Goal: Information Seeking & Learning: Learn about a topic

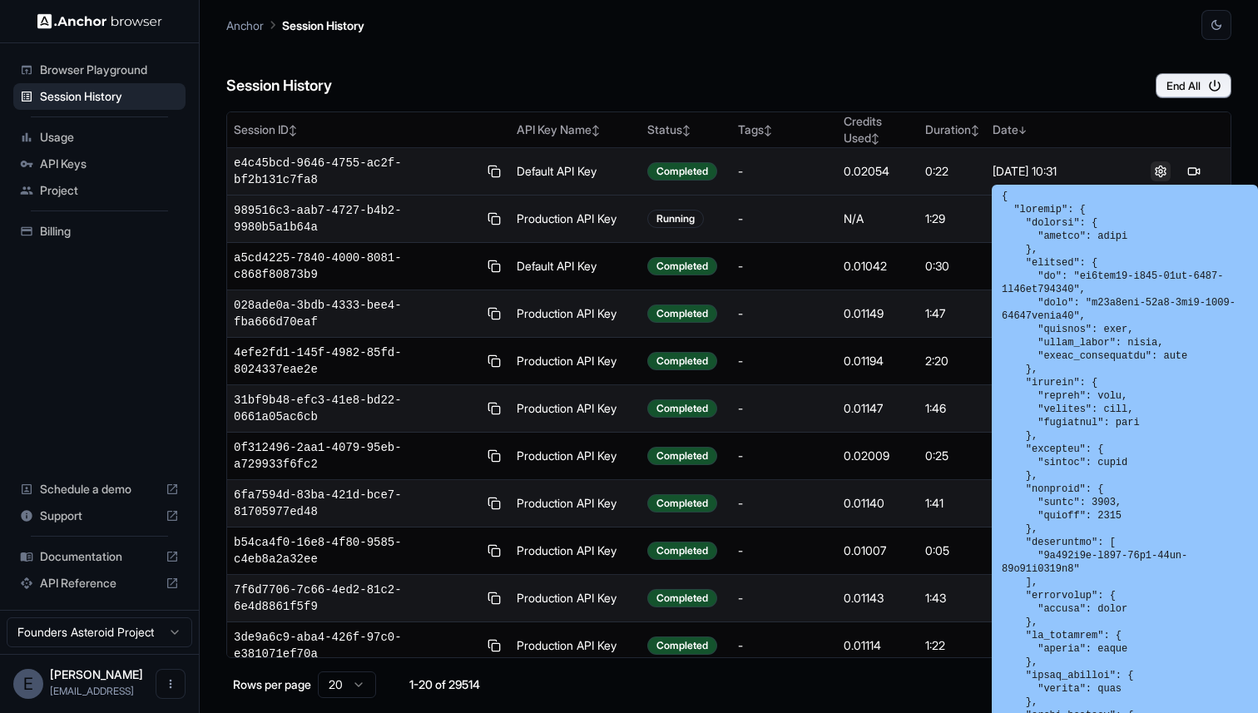
click at [1152, 173] on button at bounding box center [1160, 171] width 20 height 20
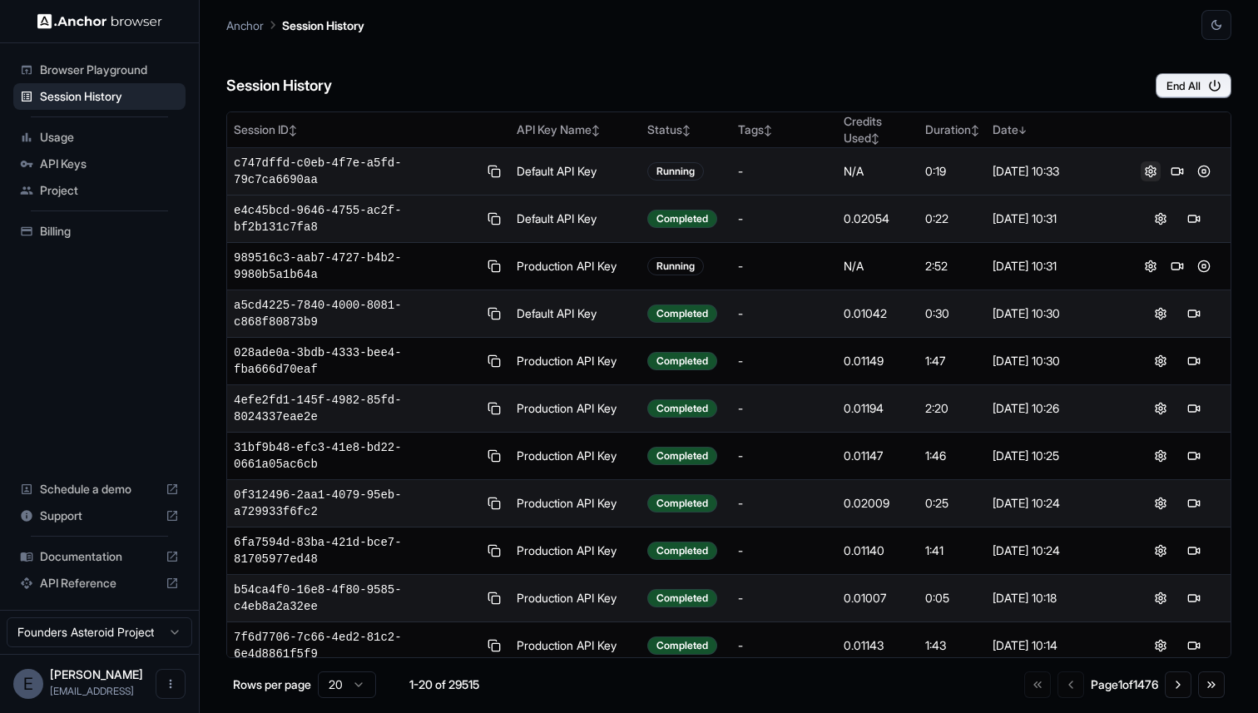
click at [1140, 171] on button at bounding box center [1150, 171] width 20 height 20
click at [1150, 175] on button at bounding box center [1160, 171] width 20 height 20
click at [1140, 171] on button at bounding box center [1150, 171] width 20 height 20
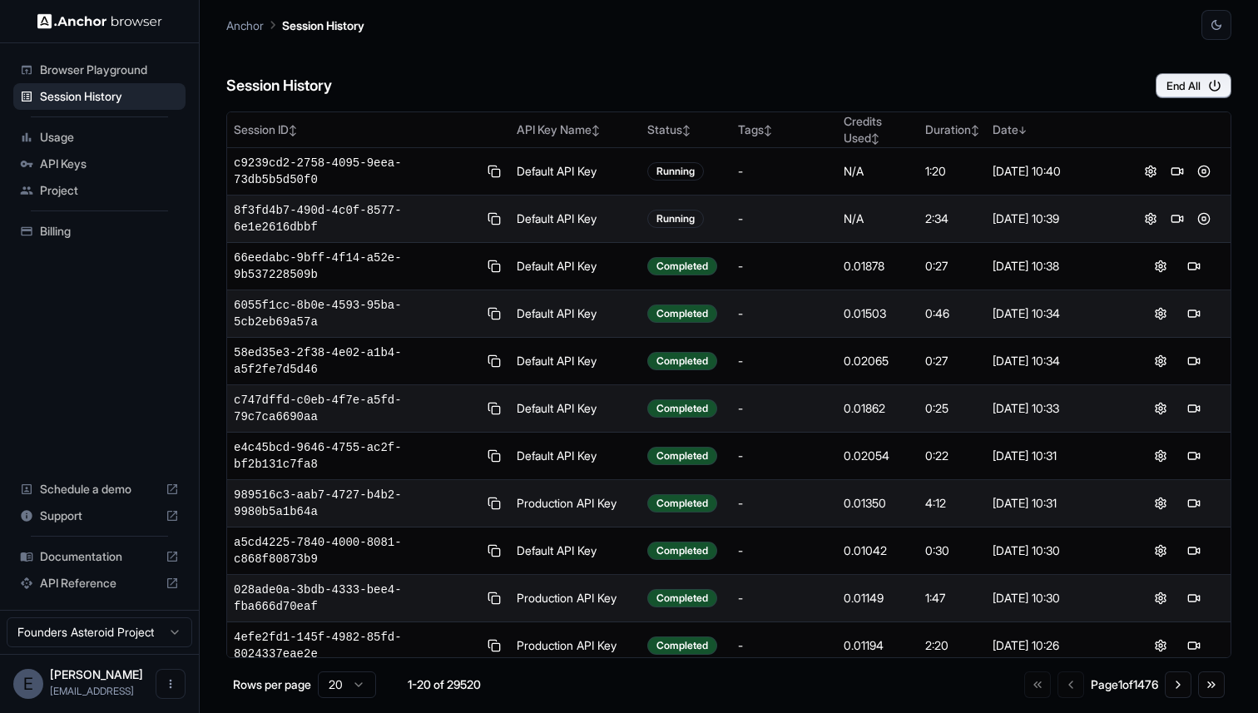
click at [101, 566] on div "Documentation" at bounding box center [99, 556] width 172 height 27
